Goal: Navigation & Orientation: Find specific page/section

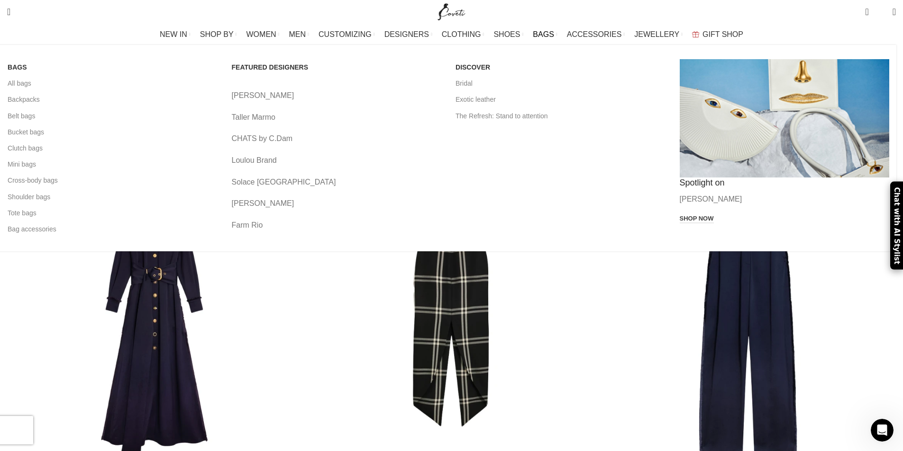
click at [533, 32] on span "BAGS" at bounding box center [543, 34] width 21 height 9
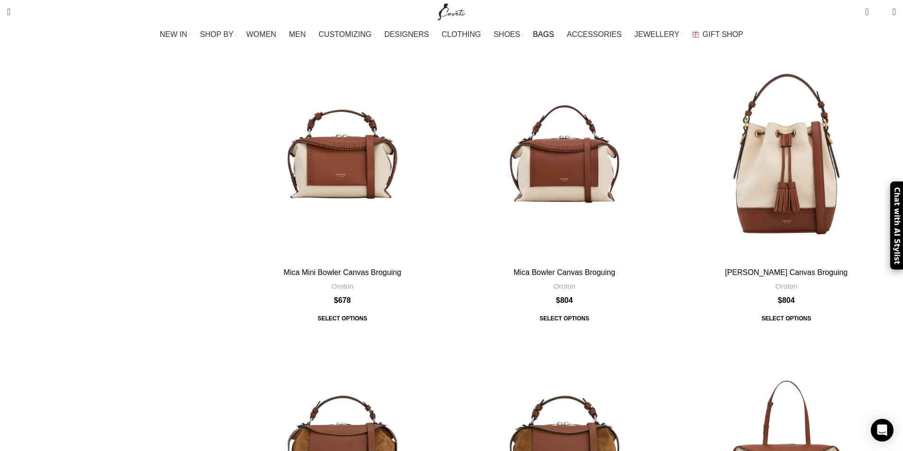
scroll to position [3316, 0]
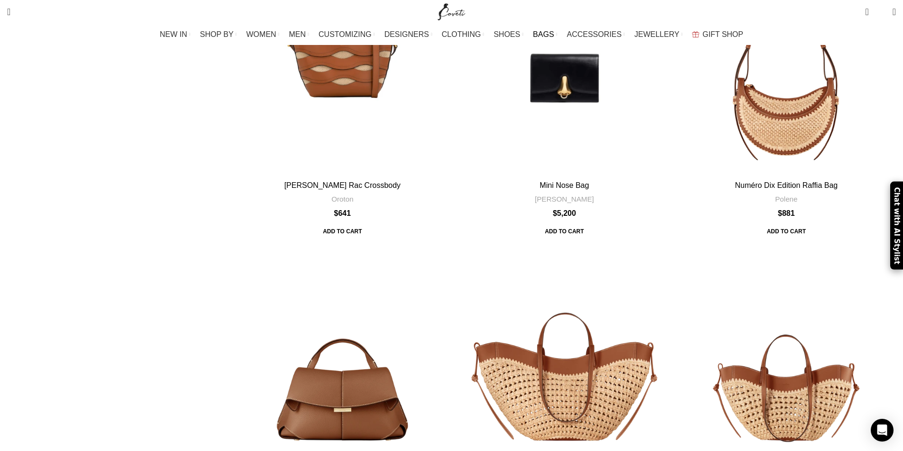
scroll to position [1963, 0]
